Goal: Navigation & Orientation: Find specific page/section

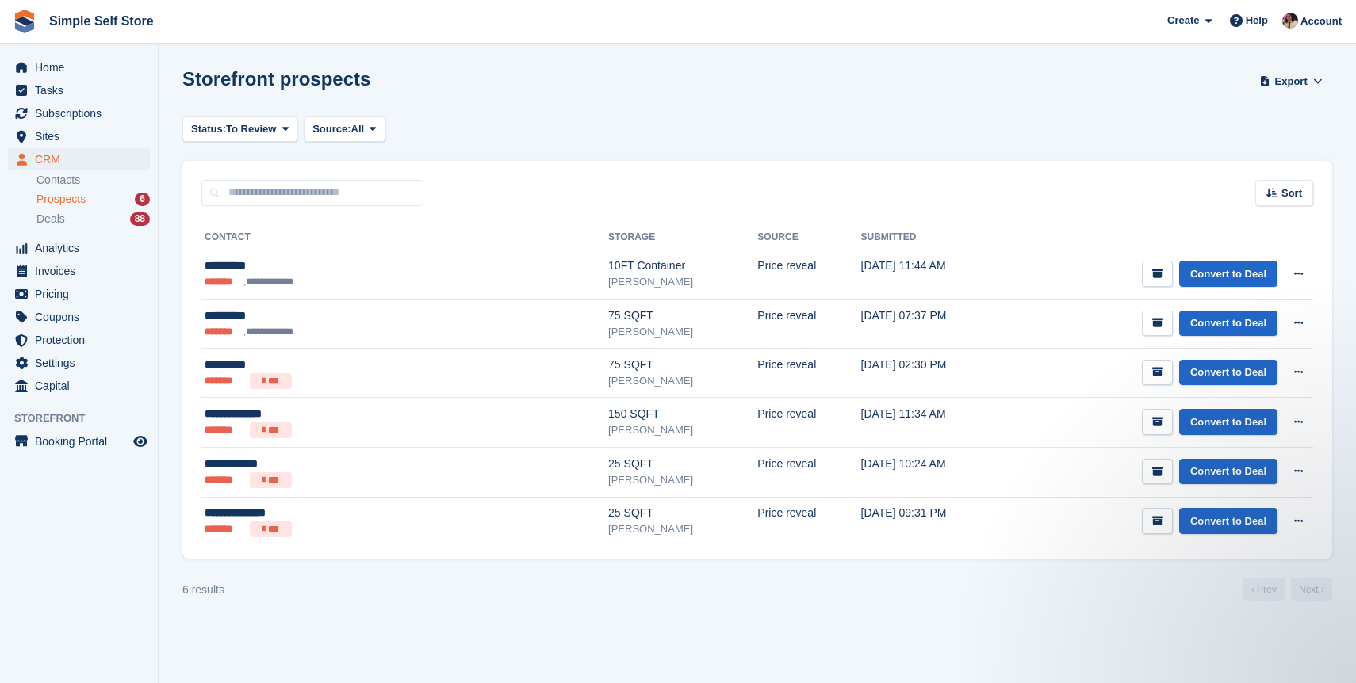
click at [63, 70] on span "Home" at bounding box center [82, 67] width 95 height 22
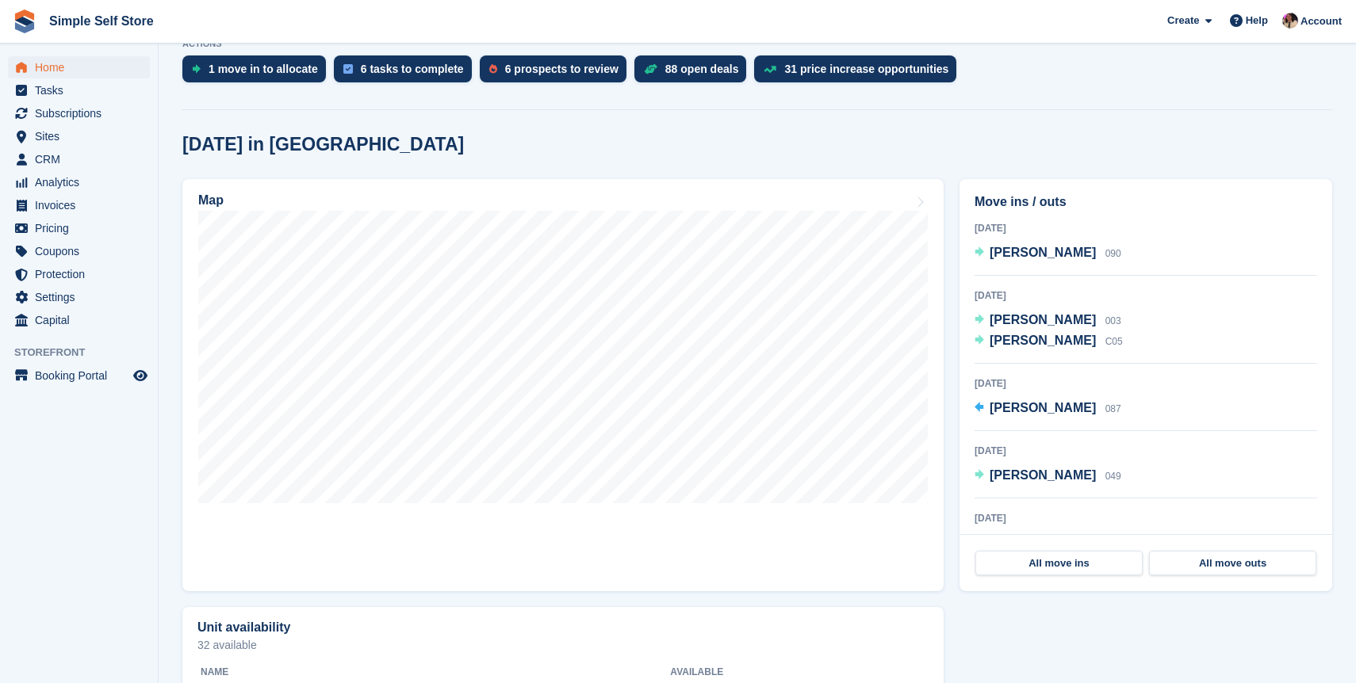
scroll to position [336, 0]
click at [690, 537] on link "Map" at bounding box center [562, 386] width 761 height 412
